Goal: Task Accomplishment & Management: Use online tool/utility

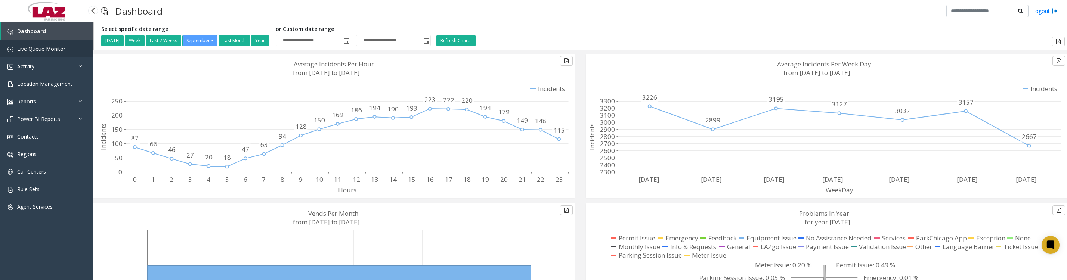
click at [26, 55] on link "Live Queue Monitor" at bounding box center [46, 49] width 93 height 18
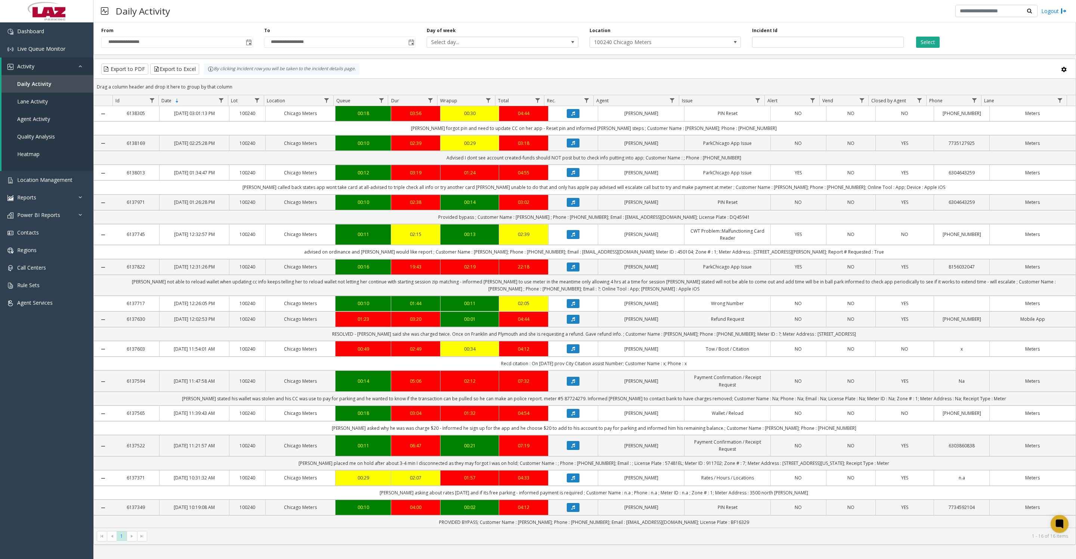
click at [940, 44] on button "Select" at bounding box center [928, 42] width 24 height 11
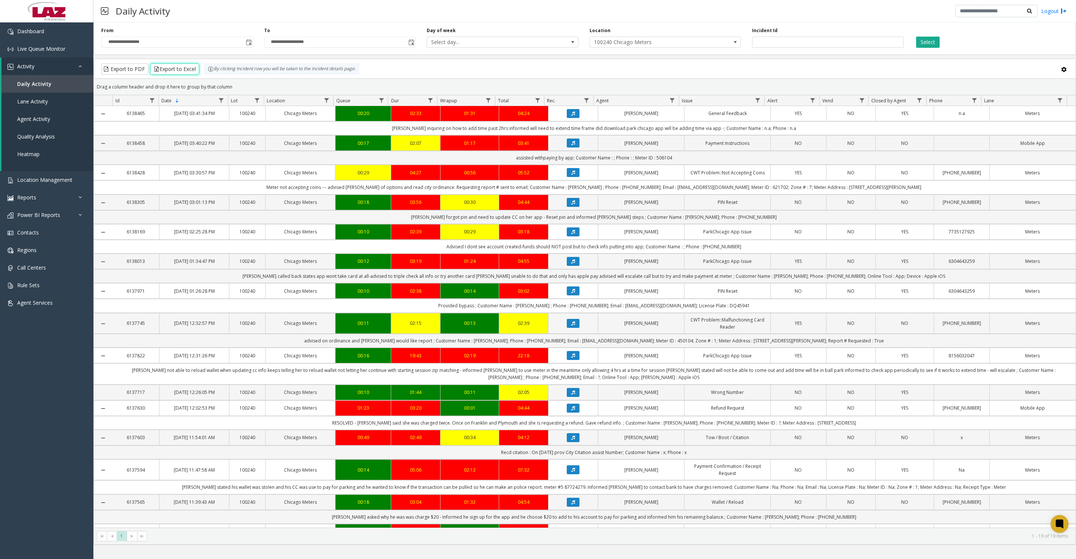
click at [173, 72] on button "Export to Excel" at bounding box center [174, 69] width 49 height 11
